Goal: Navigation & Orientation: Find specific page/section

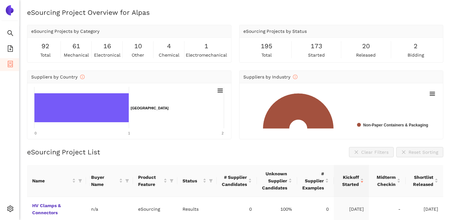
click at [10, 9] on img at bounding box center [10, 10] width 10 height 10
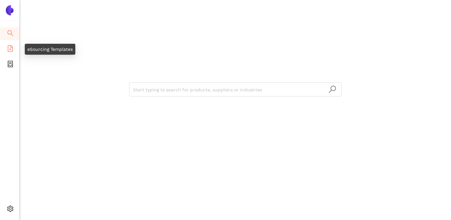
click at [8, 49] on icon "file-add" at bounding box center [10, 48] width 5 height 6
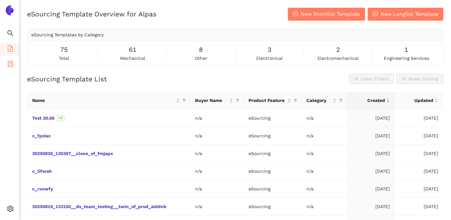
click at [9, 68] on span "container" at bounding box center [10, 65] width 6 height 13
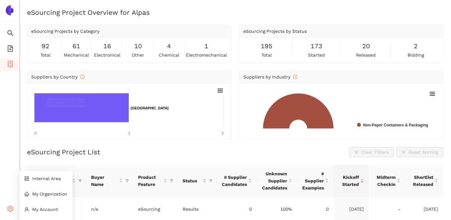
click at [13, 210] on icon "setting" at bounding box center [10, 209] width 6 height 6
click at [48, 191] on li "My Organization" at bounding box center [45, 194] width 53 height 13
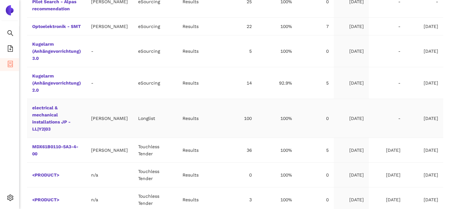
scroll to position [263, 0]
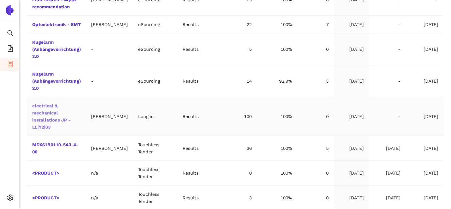
click at [0, 0] on link "electrical & mechanical installations JP - LL|Y2|03" at bounding box center [0, 0] width 0 height 0
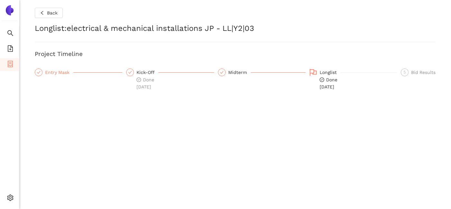
click at [57, 72] on div "Entry Mask" at bounding box center [59, 73] width 28 height 8
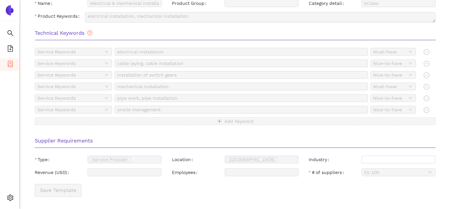
scroll to position [199, 0]
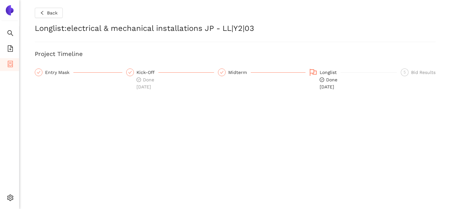
click at [318, 72] on div "Longlist Done [DATE]" at bounding box center [354, 80] width 88 height 22
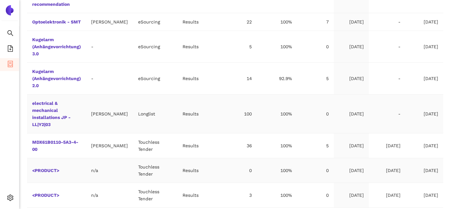
scroll to position [292, 0]
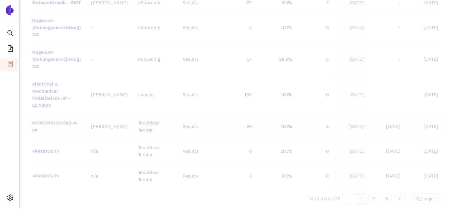
scroll to position [276, 0]
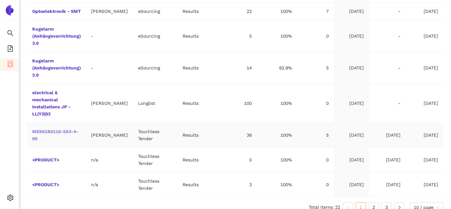
click at [0, 0] on link "MDX61B0110-5A3-4-00" at bounding box center [0, 0] width 0 height 0
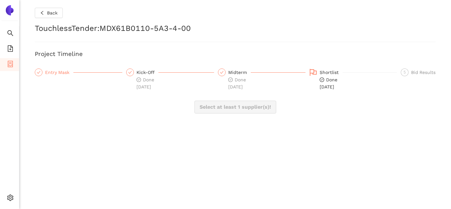
click at [48, 73] on div "Entry Mask" at bounding box center [59, 73] width 28 height 8
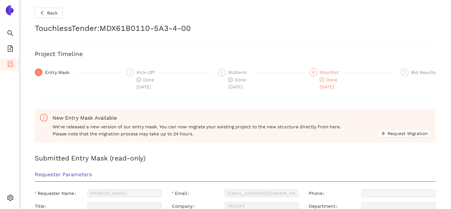
click at [312, 72] on span "4" at bounding box center [313, 72] width 2 height 5
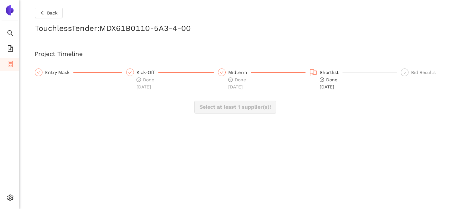
click at [317, 73] on div "Shortlist Done 24.1.2023" at bounding box center [354, 80] width 88 height 22
click at [310, 73] on icon "flag" at bounding box center [314, 73] width 8 height 8
click at [62, 75] on div "Entry Mask" at bounding box center [59, 73] width 28 height 8
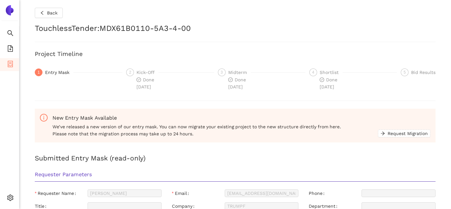
click at [149, 76] on div "Kick-Off" at bounding box center [148, 73] width 22 height 8
click at [238, 85] on span "Done 24.1.2023" at bounding box center [237, 83] width 18 height 12
click at [330, 76] on div "Shortlist" at bounding box center [331, 73] width 23 height 8
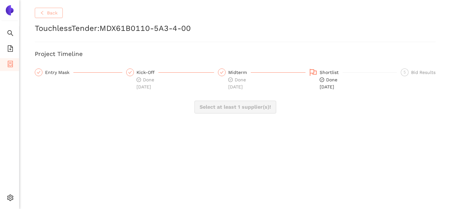
click at [47, 13] on span "Back" at bounding box center [52, 12] width 11 height 7
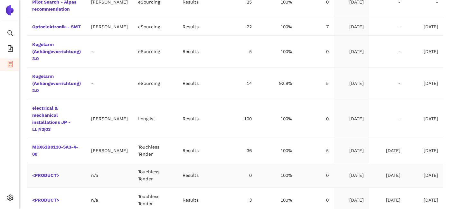
scroll to position [292, 0]
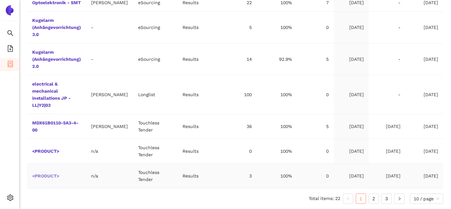
click at [0, 0] on link "<PRODUCT>" at bounding box center [0, 0] width 0 height 0
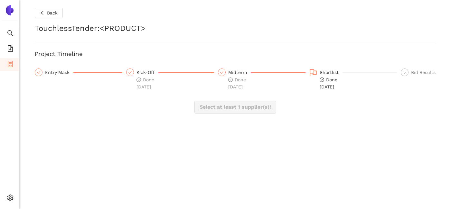
click at [58, 74] on div "Entry Mask" at bounding box center [59, 73] width 28 height 8
click at [35, 13] on button "Back" at bounding box center [49, 13] width 28 height 10
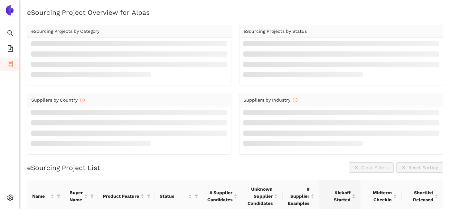
scroll to position [42, 0]
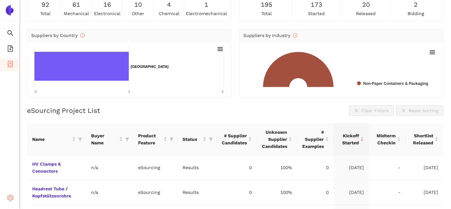
click at [10, 198] on icon "setting" at bounding box center [10, 198] width 6 height 6
click at [45, 171] on li "Internal Area" at bounding box center [45, 168] width 53 height 13
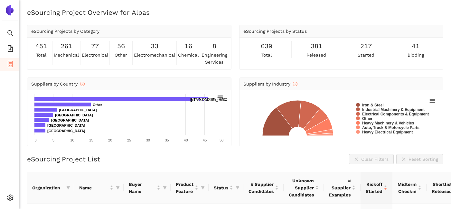
click at [12, 190] on ul "Search eSourcing Templates eSourcing Projects Settings" at bounding box center [9, 117] width 19 height 183
click at [10, 194] on span "setting" at bounding box center [10, 199] width 6 height 13
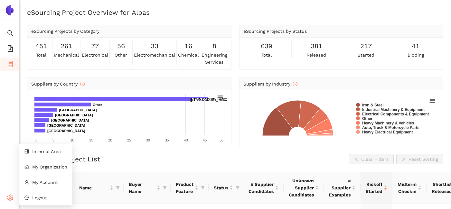
click at [13, 196] on icon "setting" at bounding box center [10, 198] width 6 height 6
click at [43, 157] on li "Internal Area" at bounding box center [45, 151] width 53 height 13
